Goal: Task Accomplishment & Management: Manage account settings

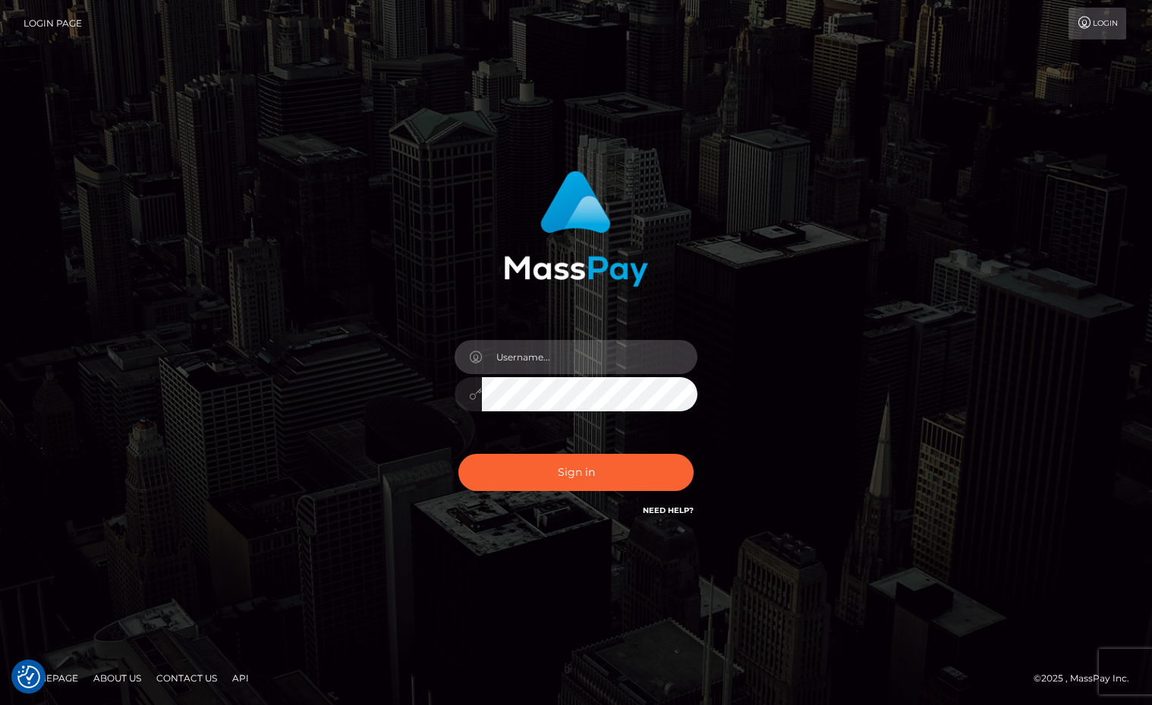
click at [555, 360] on input "text" at bounding box center [589, 357] width 215 height 34
type input "Sameer.megabonanza"
click at [619, 413] on div "Sameer.megabonanza" at bounding box center [576, 386] width 266 height 116
click at [458, 454] on button "Sign in" at bounding box center [575, 472] width 235 height 37
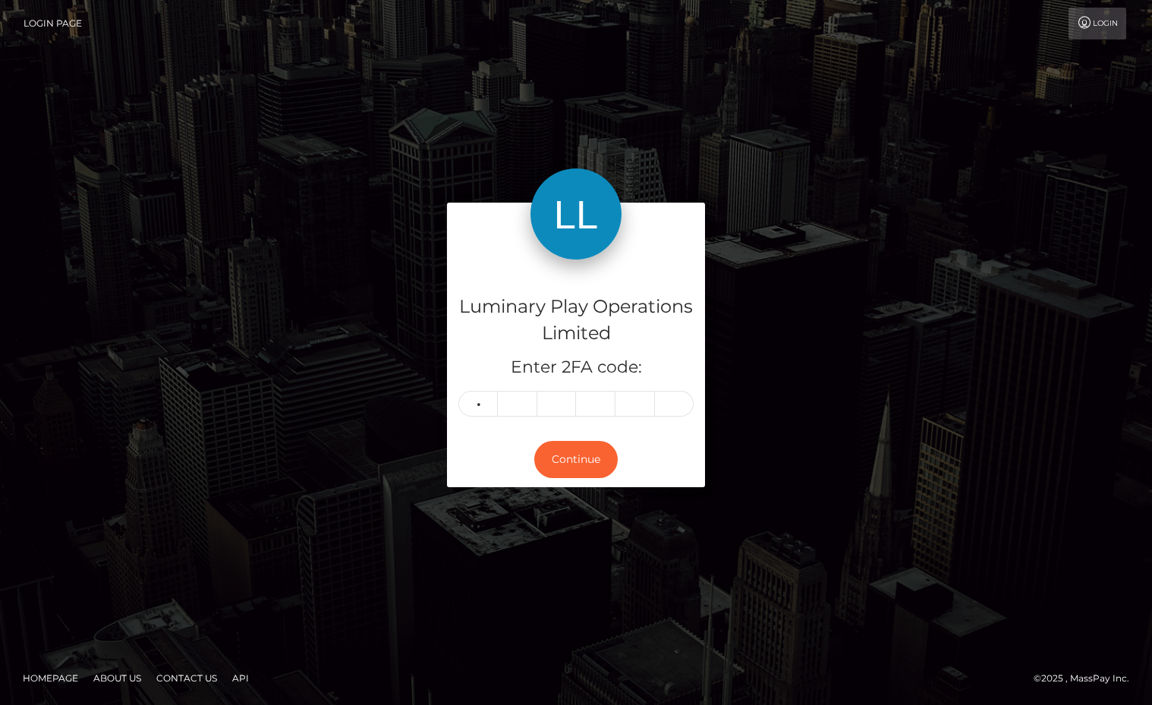
type input "1"
type input "5"
type input "6"
type input "3"
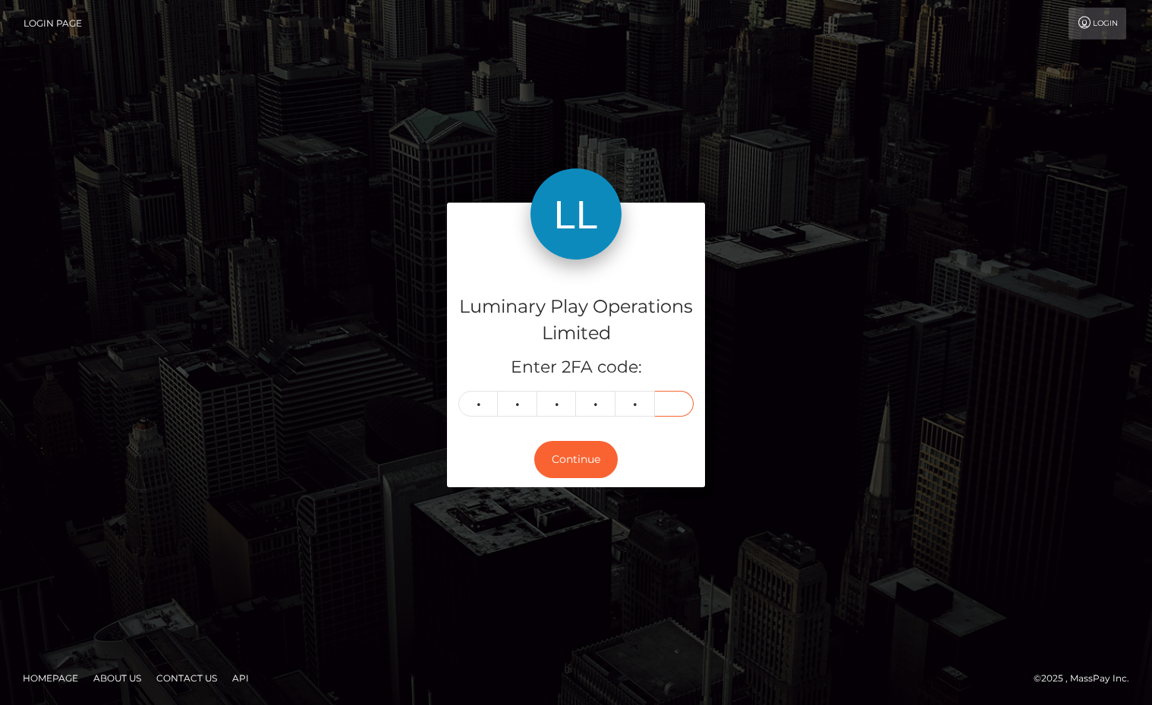
type input "1"
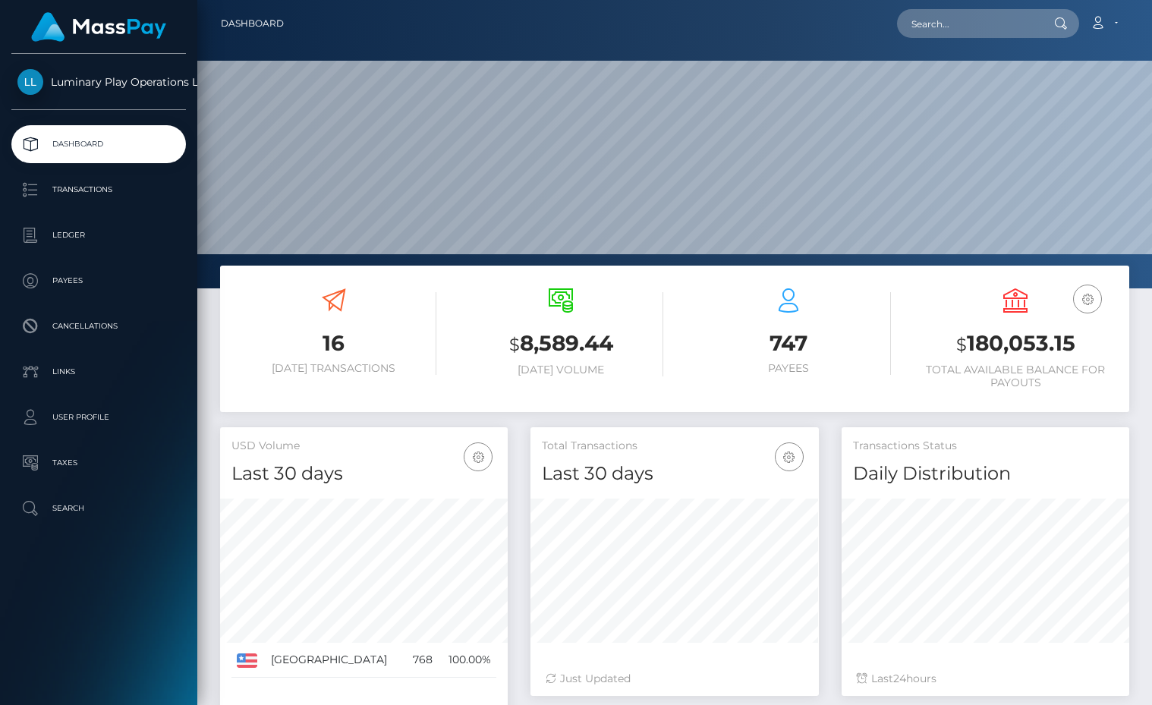
scroll to position [269, 288]
click at [1001, 337] on h3 "$ 180,053.15" at bounding box center [1015, 343] width 205 height 31
copy h3 "180,053.15"
